Goal: Information Seeking & Learning: Learn about a topic

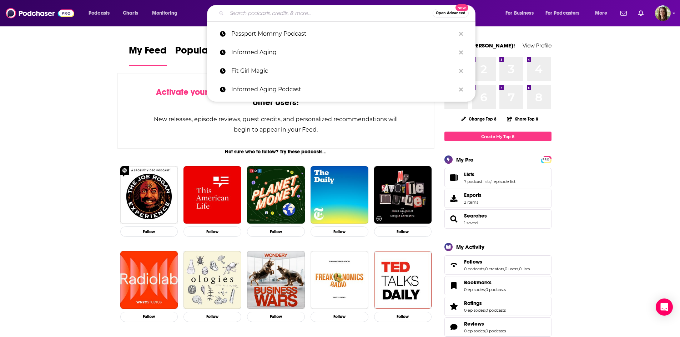
click at [262, 11] on input "Search podcasts, credits, & more..." at bounding box center [330, 12] width 206 height 11
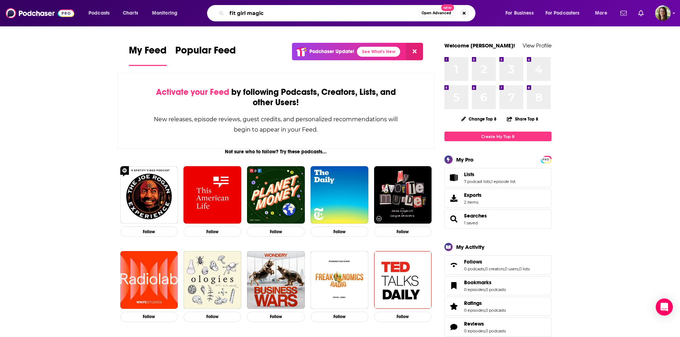
type input "fit girl magic"
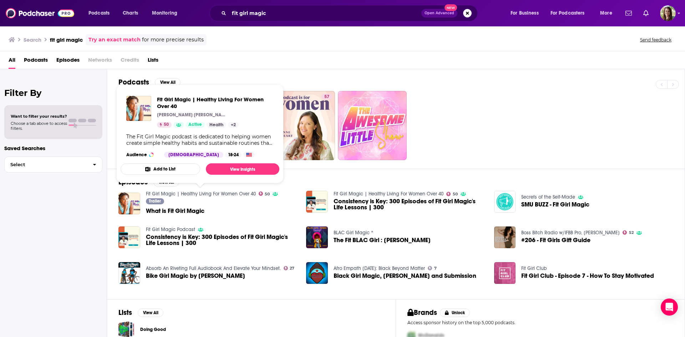
click at [227, 193] on link "Fit Girl Magic | Healthy Living For Women Over 40" at bounding box center [201, 194] width 110 height 6
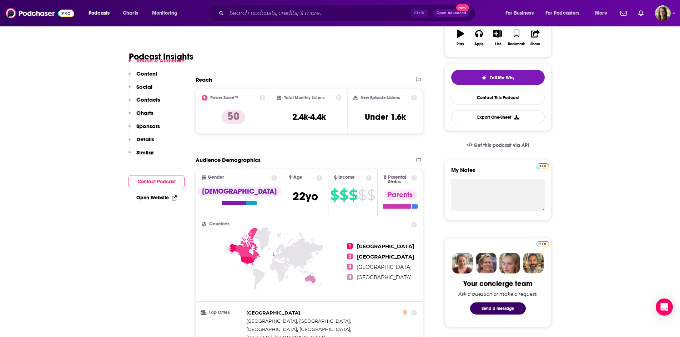
scroll to position [71, 0]
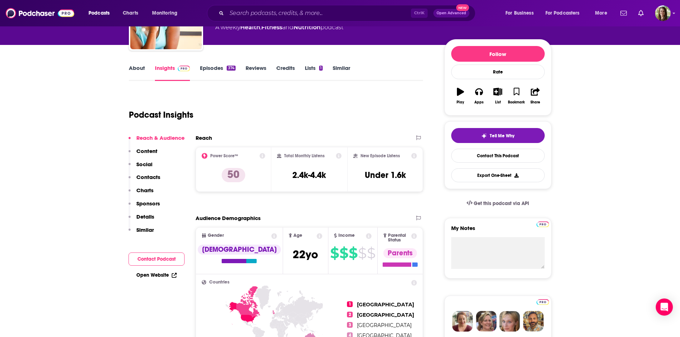
click at [204, 69] on link "Episodes 374" at bounding box center [217, 73] width 35 height 16
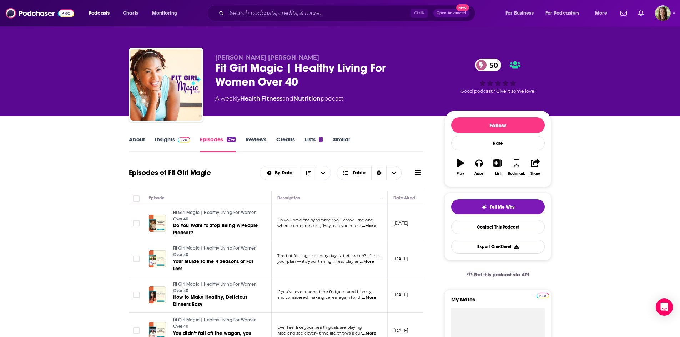
click at [371, 224] on span "...More" at bounding box center [369, 226] width 14 height 6
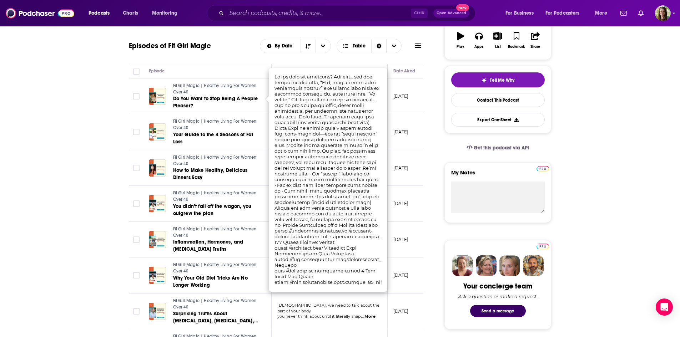
scroll to position [214, 0]
